Goal: Use online tool/utility

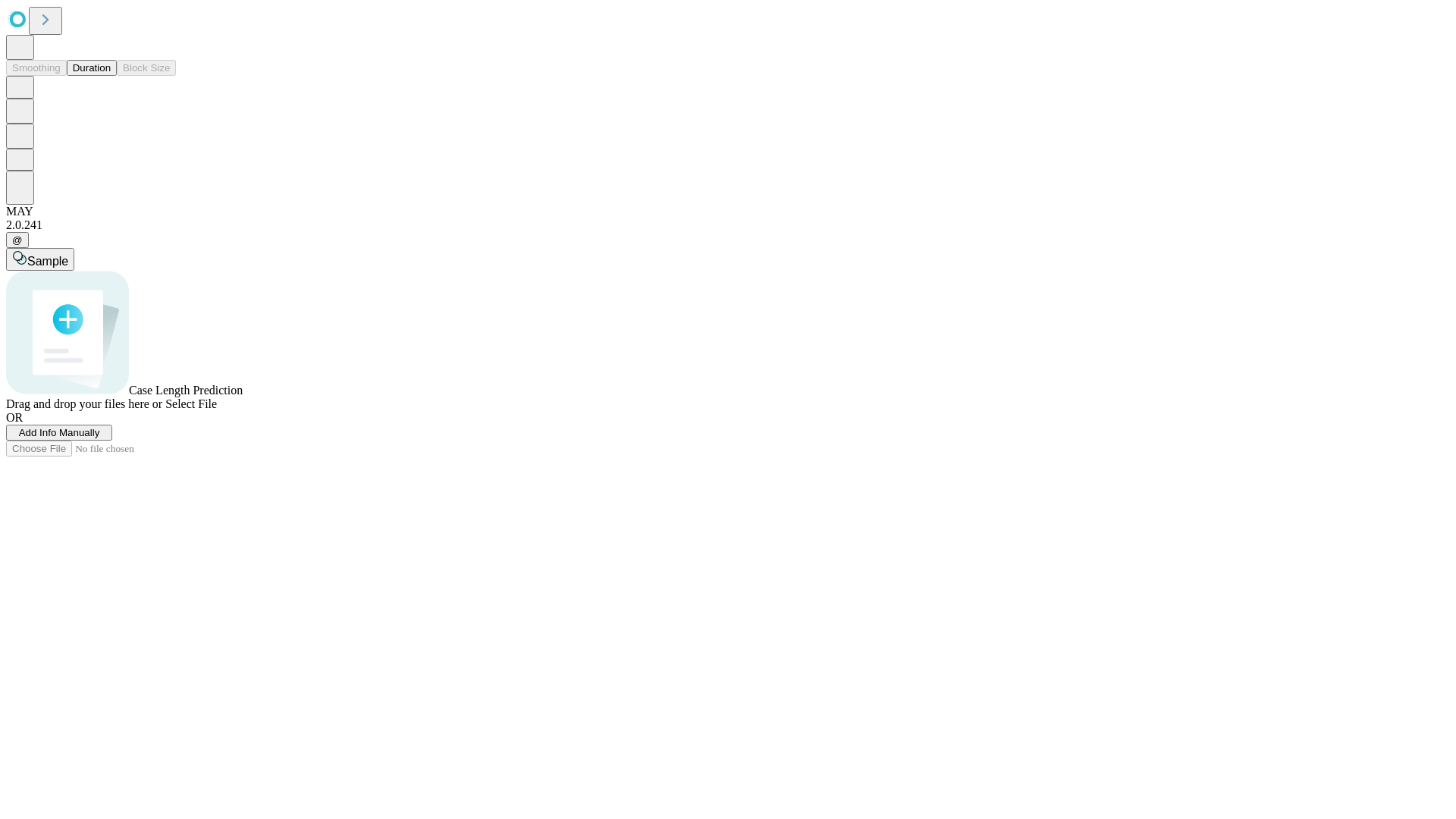
click at [110, 75] on button "Duration" at bounding box center [92, 68] width 50 height 16
click at [100, 439] on span "Add Info Manually" at bounding box center [59, 432] width 81 height 12
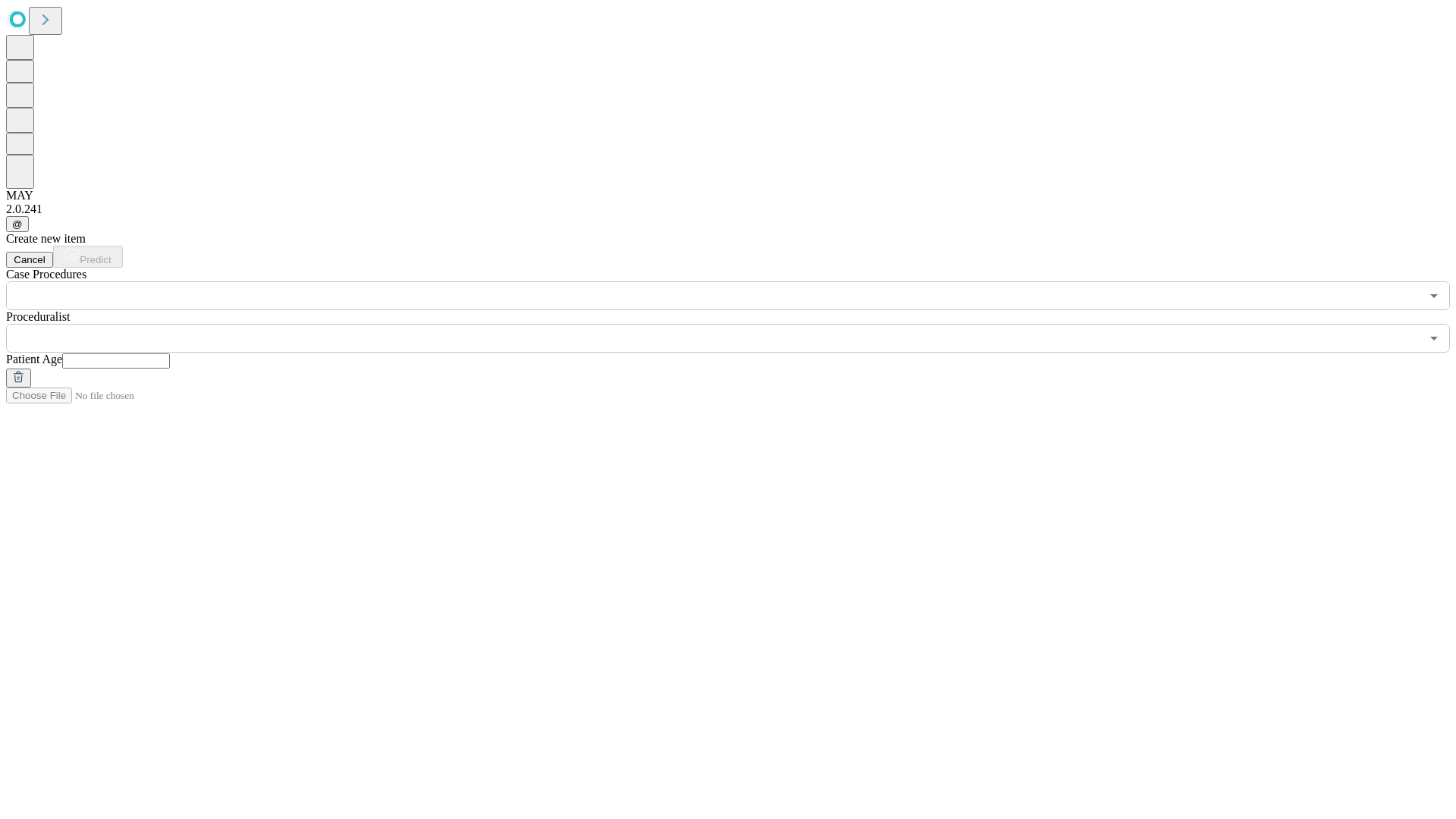
click at [170, 353] on input "text" at bounding box center [116, 360] width 107 height 15
type input "**"
click at [739, 324] on input "text" at bounding box center [713, 338] width 1414 height 29
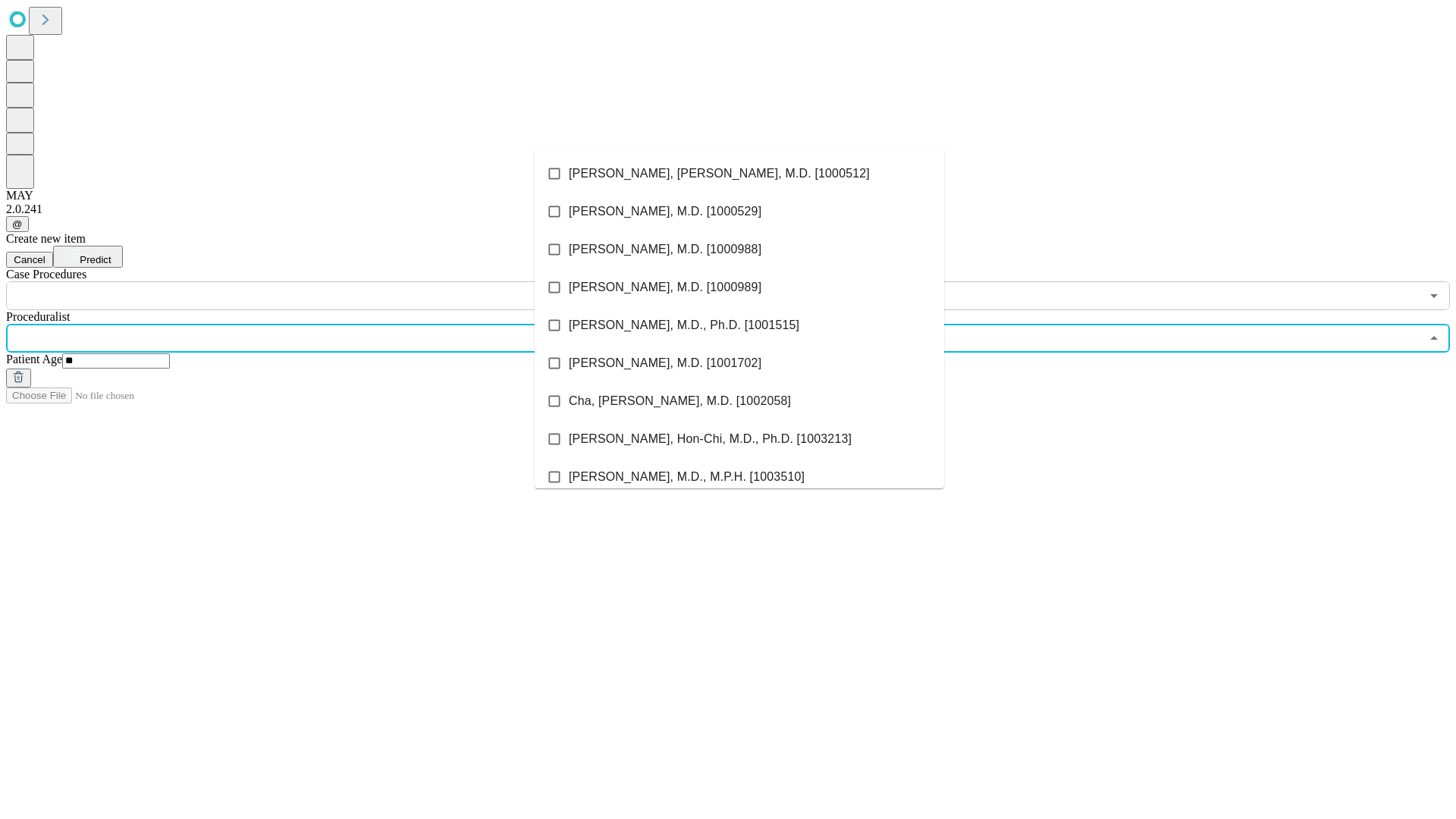
click at [740, 173] on li "[PERSON_NAME], [PERSON_NAME], M.D. [1000512]" at bounding box center [739, 173] width 409 height 38
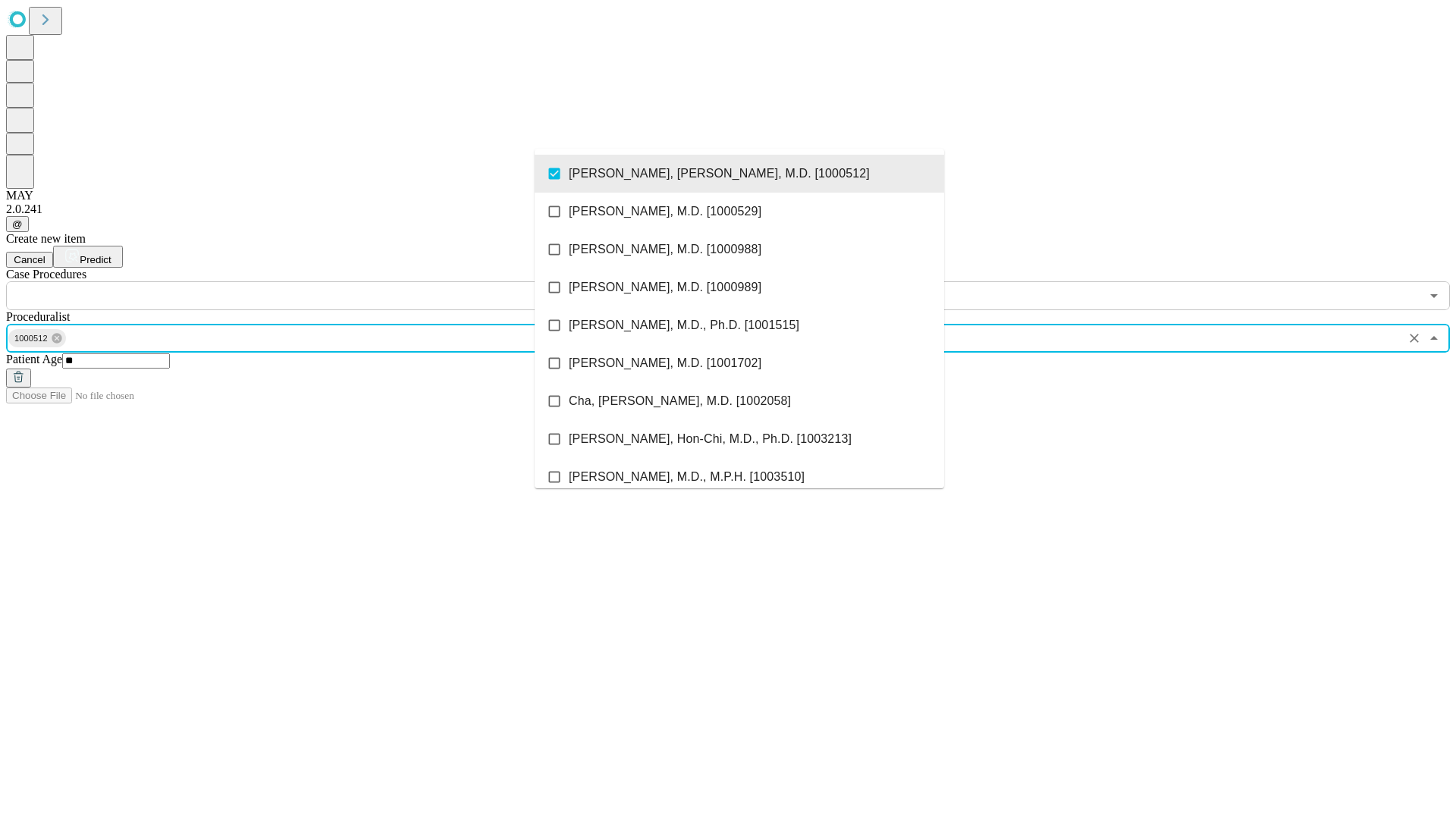
click at [318, 282] on input "text" at bounding box center [713, 296] width 1414 height 29
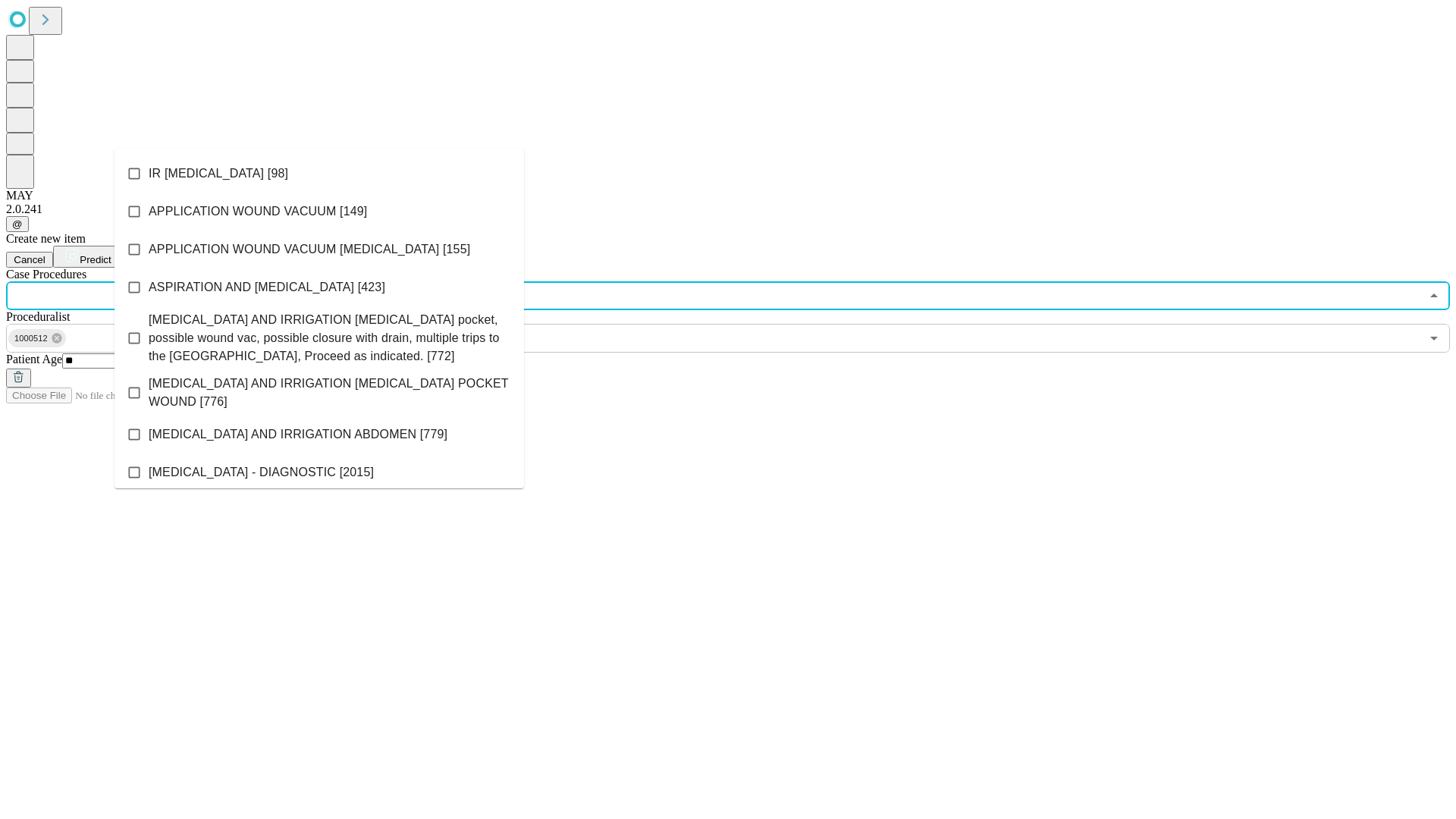
click at [319, 173] on li "IR [MEDICAL_DATA] [98]" at bounding box center [319, 173] width 409 height 38
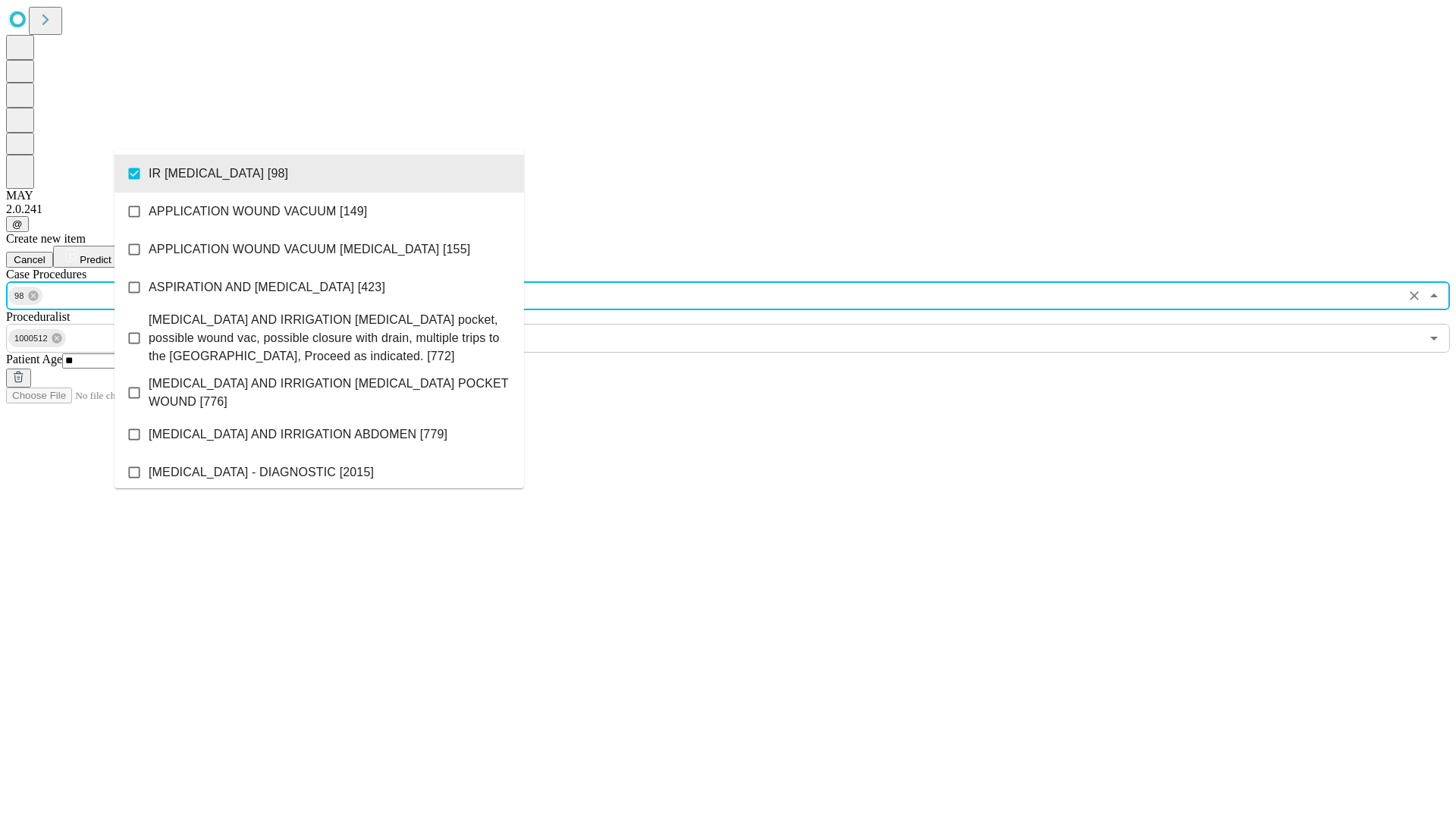
click at [110, 254] on span "Predict" at bounding box center [95, 260] width 31 height 12
